Goal: Find specific page/section: Find specific page/section

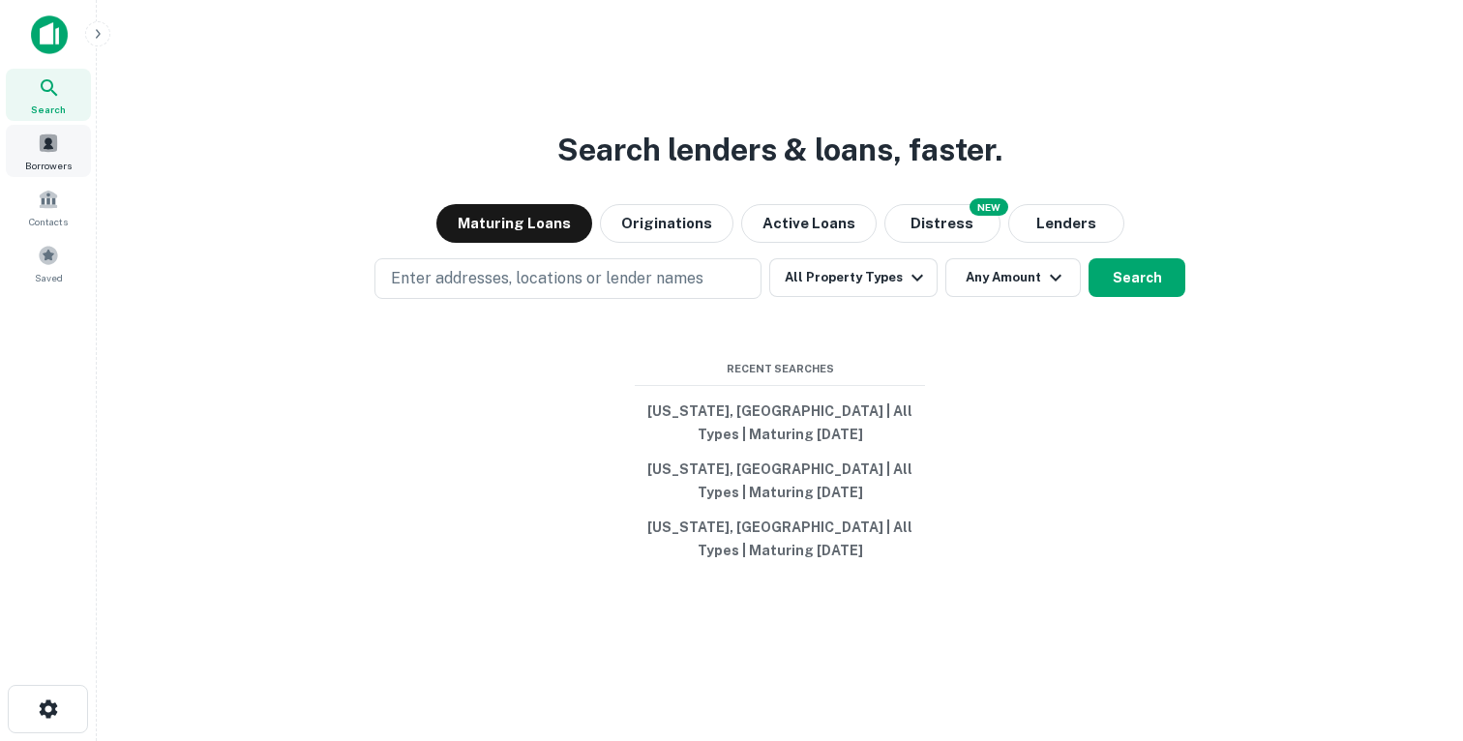
click at [62, 141] on div "Borrowers" at bounding box center [48, 151] width 85 height 52
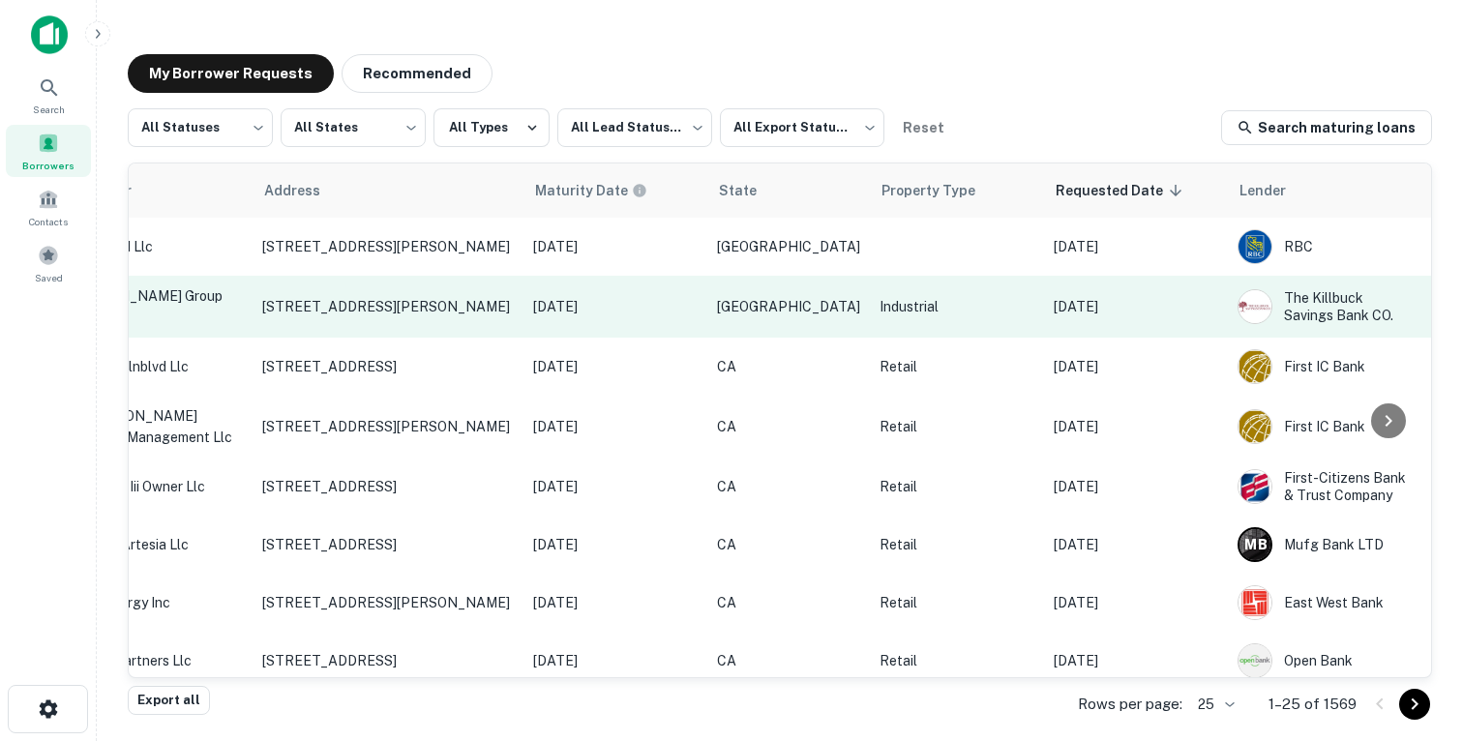
scroll to position [0, 838]
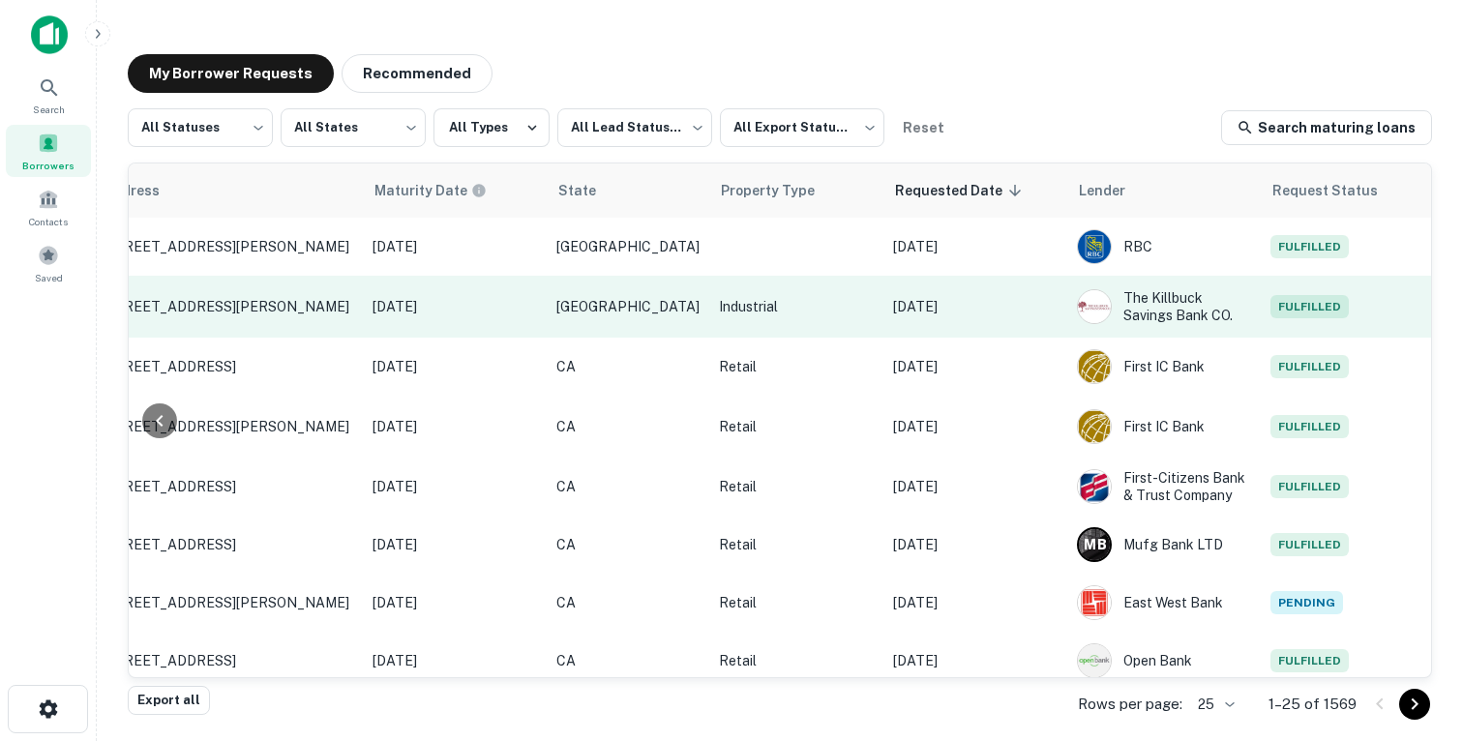
click at [491, 302] on p "Oct 04, 2025" at bounding box center [455, 306] width 165 height 21
